Goal: Task Accomplishment & Management: Manage account settings

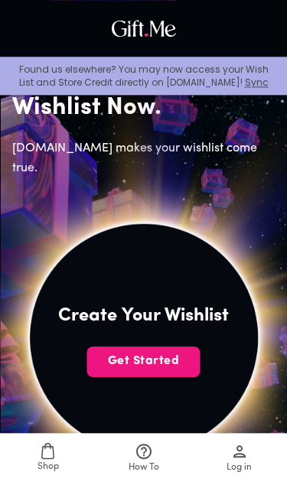
scroll to position [158, 0]
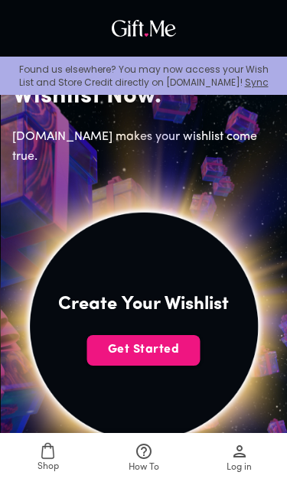
click at [170, 352] on span "Get Started" at bounding box center [143, 349] width 113 height 17
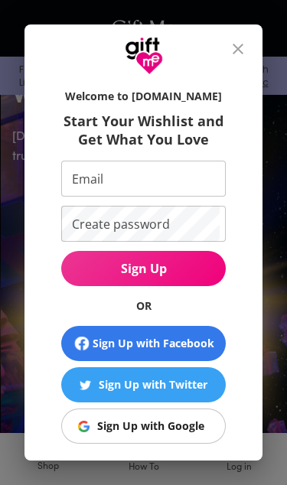
click at [189, 423] on div "Sign Up with Google" at bounding box center [150, 425] width 107 height 17
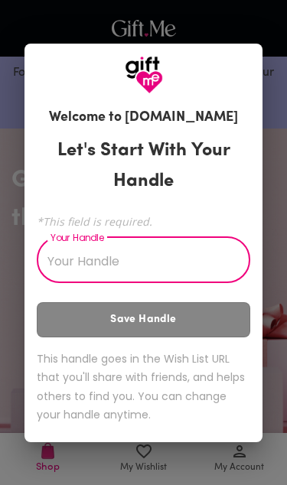
click at [206, 264] on input "Your Handle" at bounding box center [135, 261] width 196 height 43
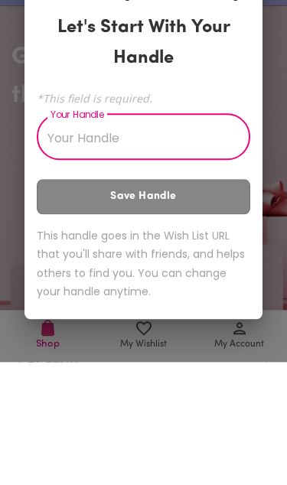
type input "K"
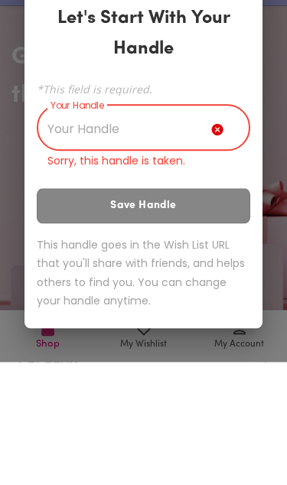
click at [235, 358] on h6 "This handle goes in the Wish List URL that you'll share with friends, and helps…" at bounding box center [143, 395] width 213 height 75
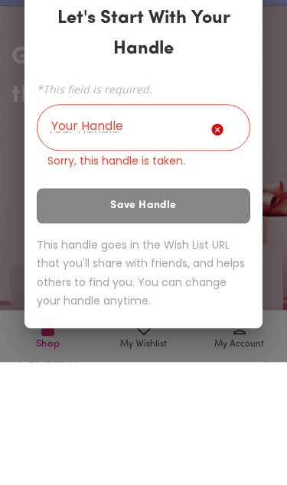
scroll to position [122, 0]
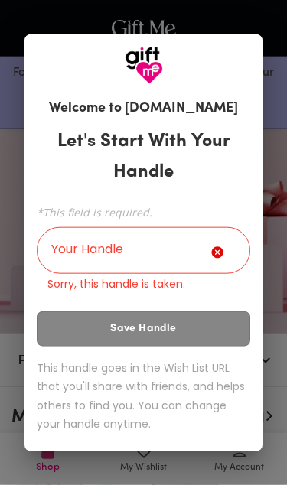
click at [224, 254] on icon at bounding box center [220, 255] width 18 height 18
click at [186, 245] on input "Your Handle" at bounding box center [124, 252] width 174 height 43
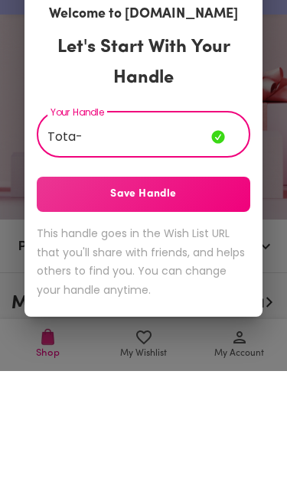
type input "Tota-"
click at [229, 290] on button "Save Handle" at bounding box center [143, 307] width 213 height 35
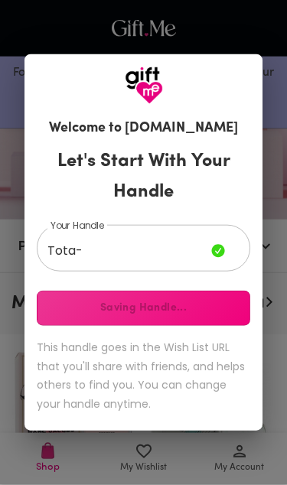
scroll to position [237, 0]
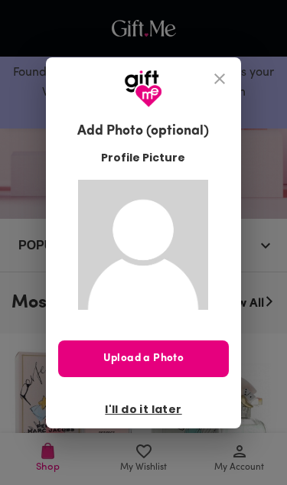
click at [159, 411] on span "I'll do it later" at bounding box center [143, 408] width 76 height 17
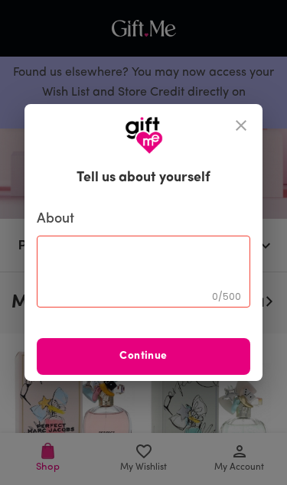
click at [248, 128] on icon "close" at bounding box center [241, 125] width 18 height 18
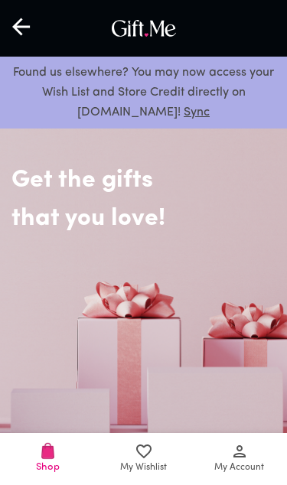
click at [238, 455] on icon at bounding box center [239, 451] width 12 height 12
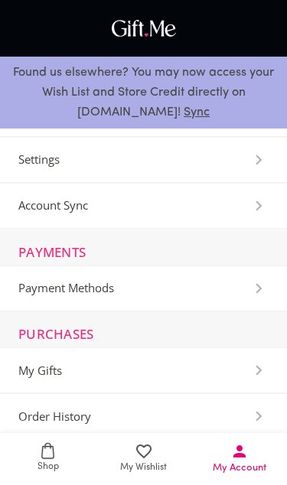
scroll to position [-6, 0]
